Goal: Transaction & Acquisition: Purchase product/service

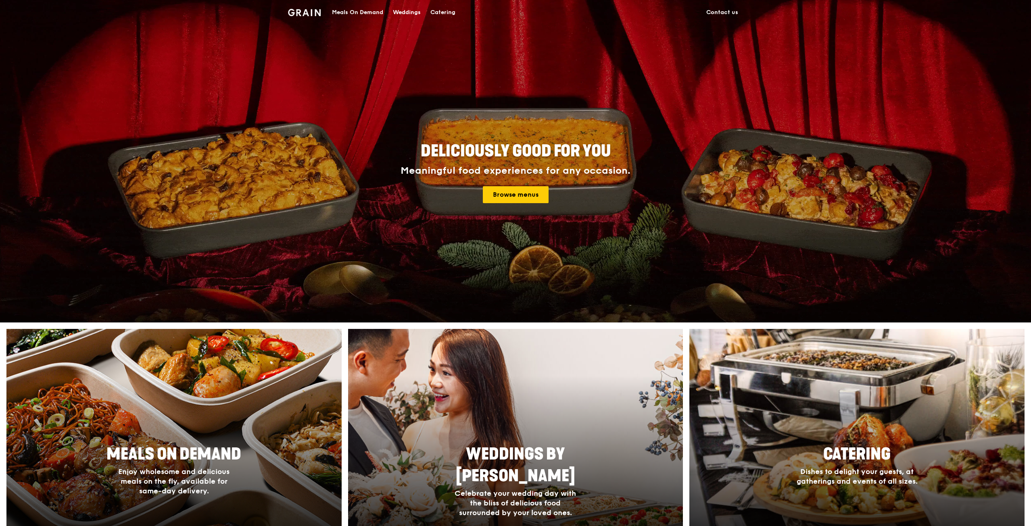
click at [372, 13] on div "Meals On Demand" at bounding box center [357, 12] width 51 height 24
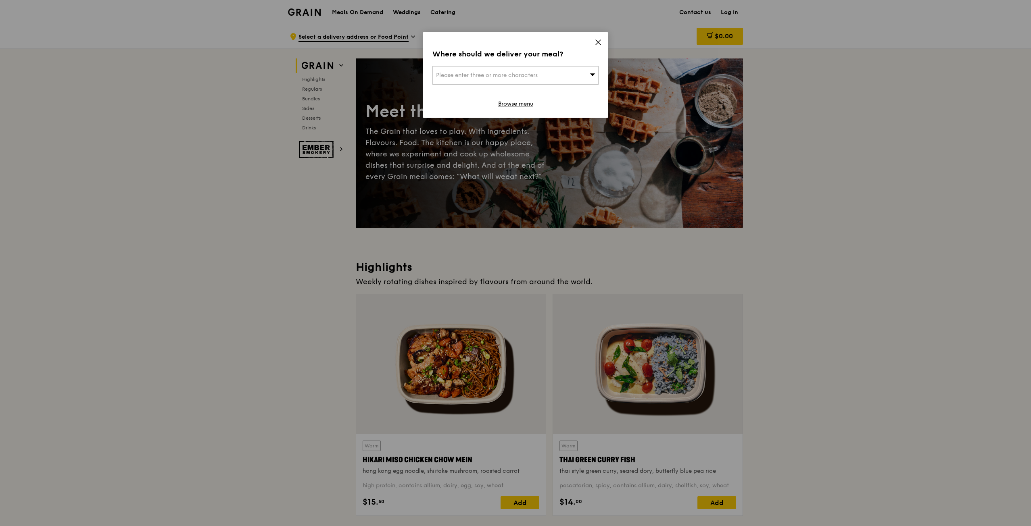
click at [569, 82] on div "Please enter three or more characters" at bounding box center [515, 75] width 166 height 19
type input "the adelphi"
click at [528, 96] on li "The Adelphi" at bounding box center [515, 91] width 165 height 15
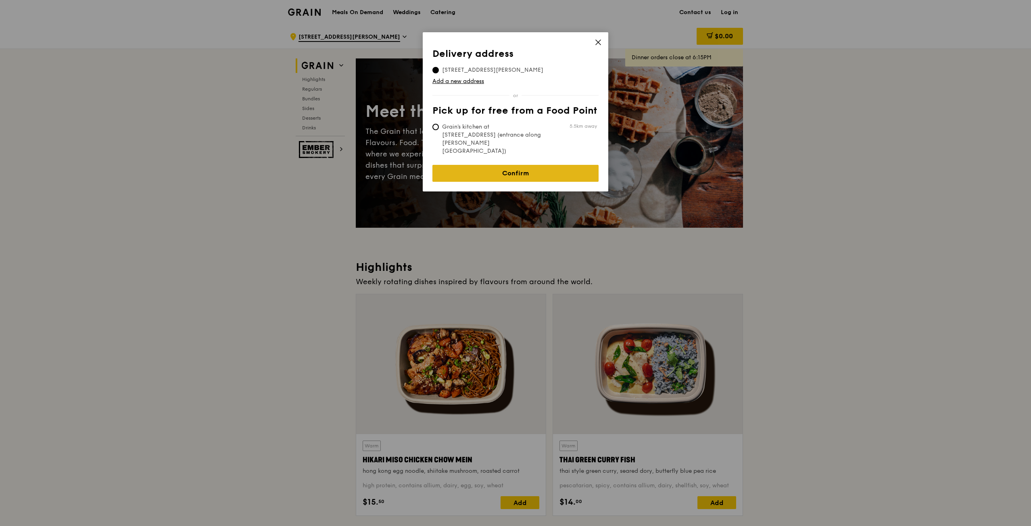
click at [560, 165] on link "Confirm" at bounding box center [515, 173] width 166 height 17
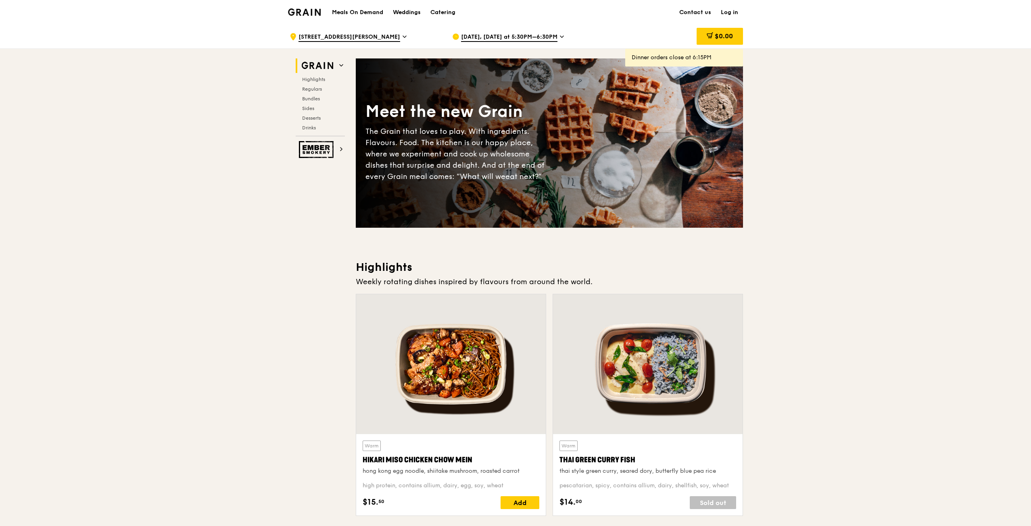
click at [560, 38] on icon at bounding box center [562, 36] width 4 height 7
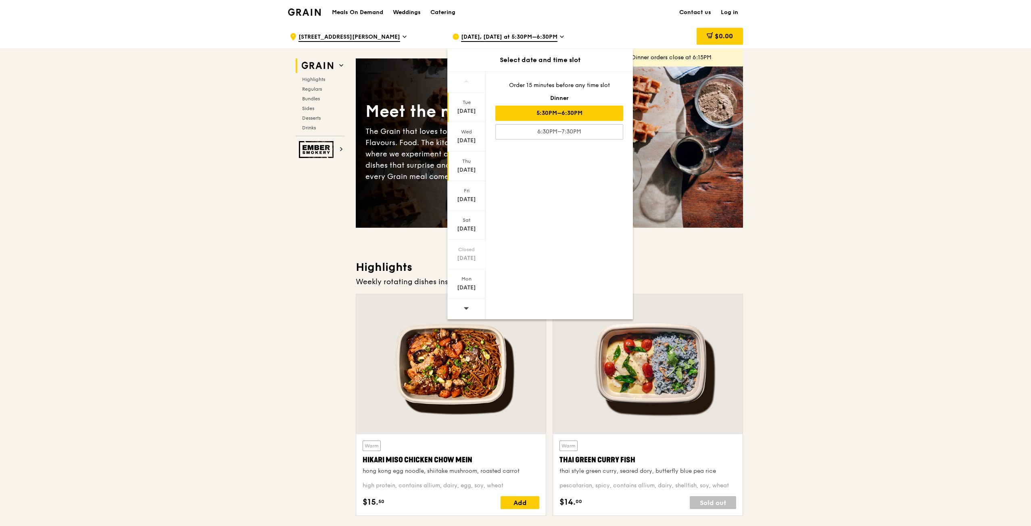
click at [477, 167] on div "[DATE]" at bounding box center [466, 170] width 36 height 8
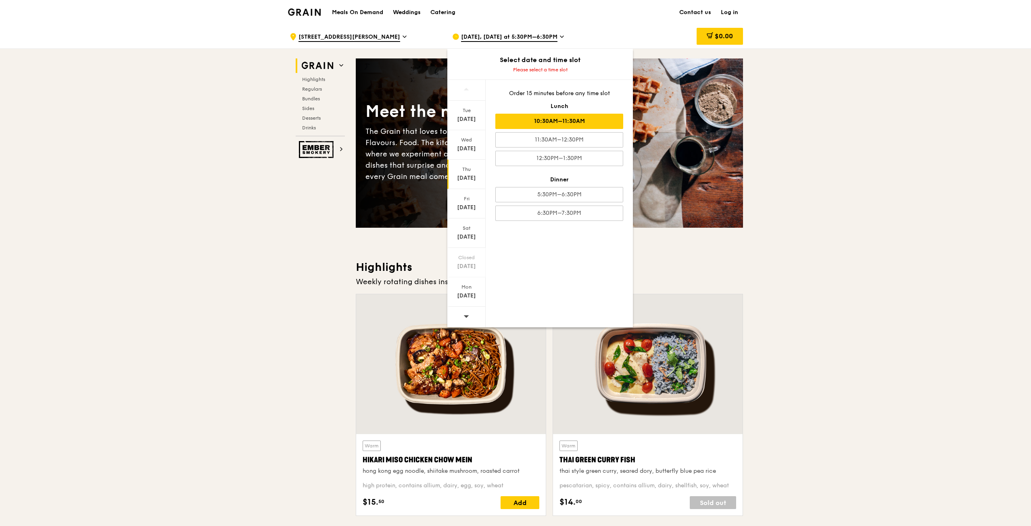
click at [580, 124] on div "10:30AM–11:30AM" at bounding box center [559, 121] width 128 height 15
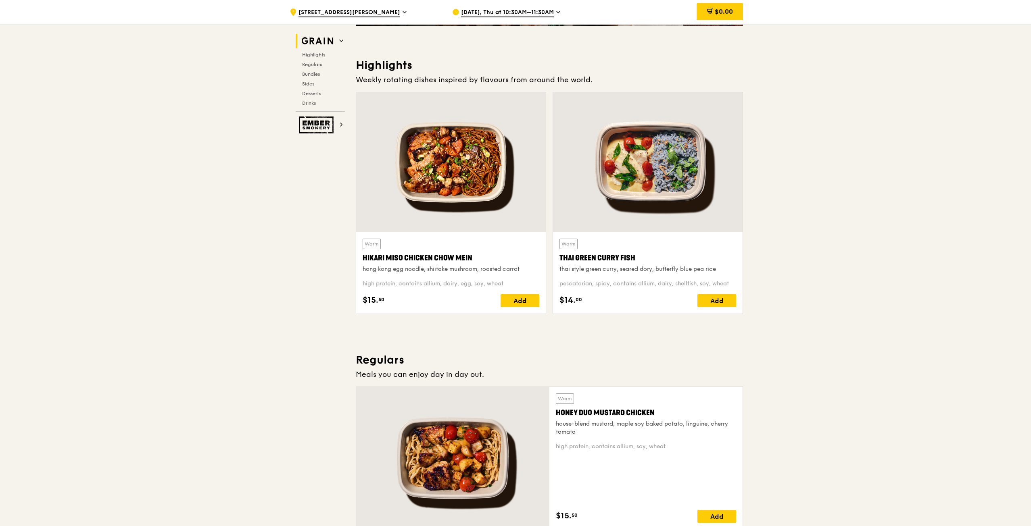
scroll to position [161, 0]
